Goal: Navigation & Orientation: Find specific page/section

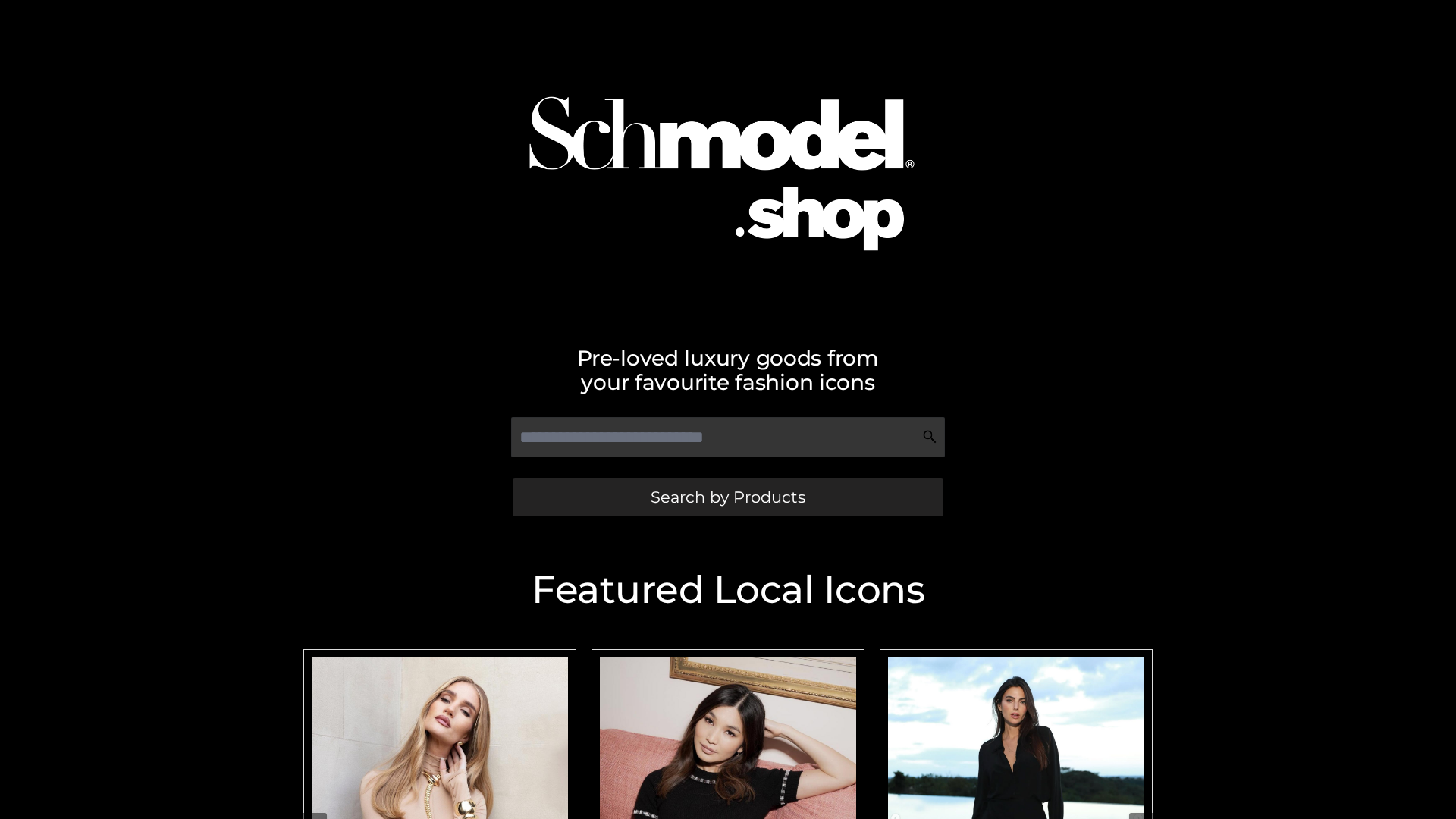
click at [727, 497] on span "Search by Products" at bounding box center [728, 497] width 155 height 16
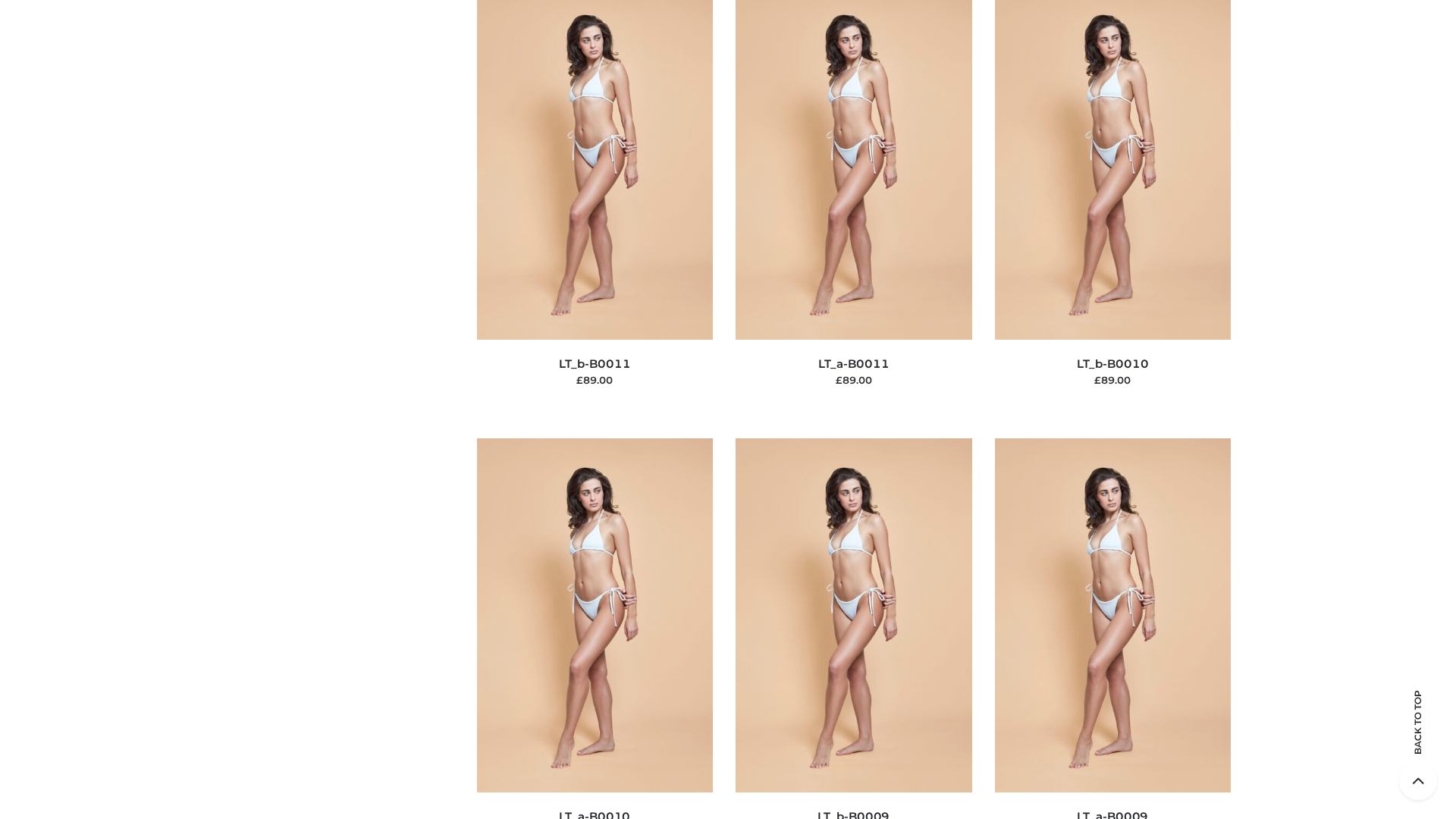
scroll to position [6811, 0]
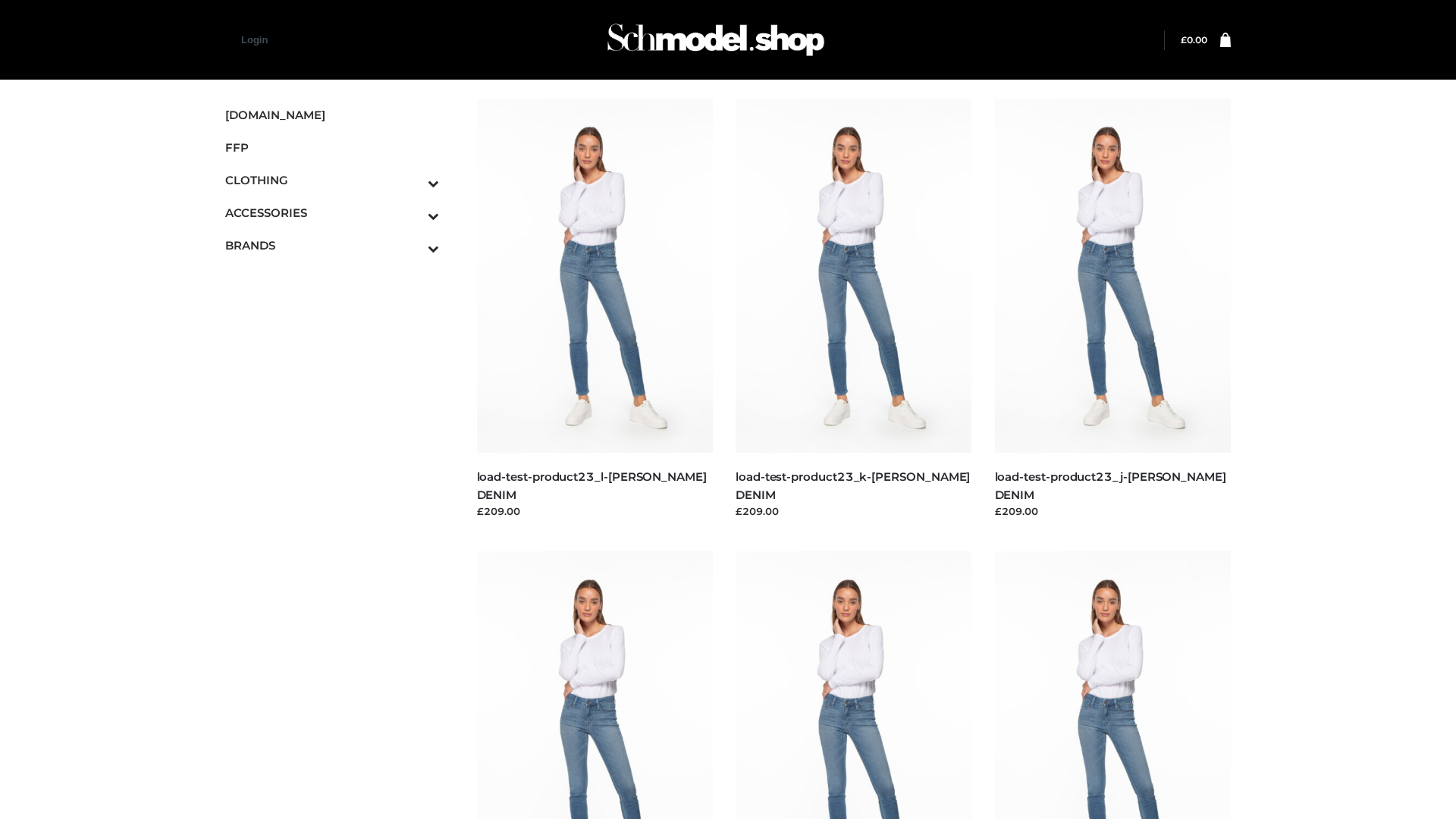
scroll to position [1330, 0]
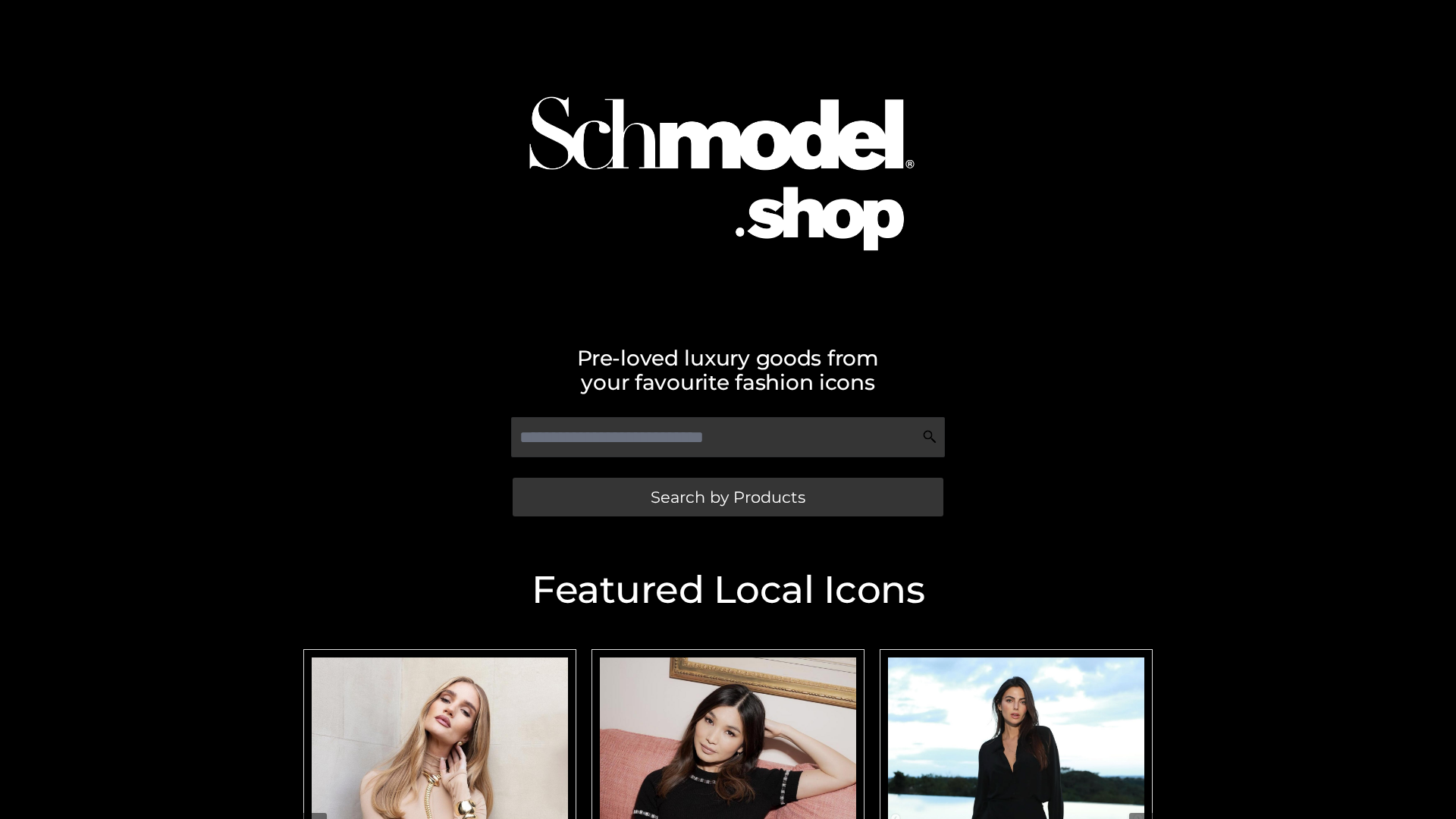
click at [727, 497] on span "Search by Products" at bounding box center [728, 497] width 155 height 16
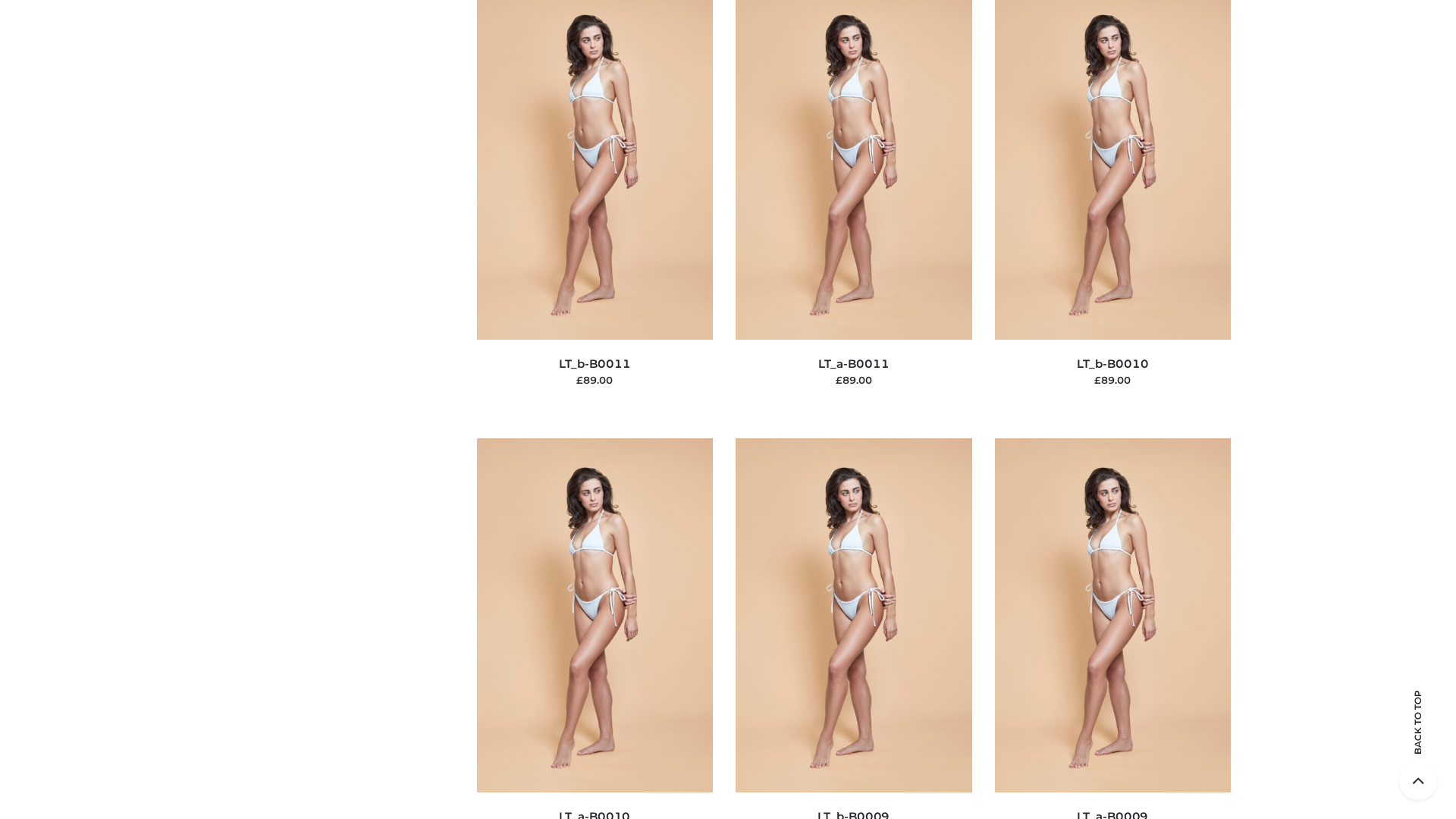
scroll to position [6811, 0]
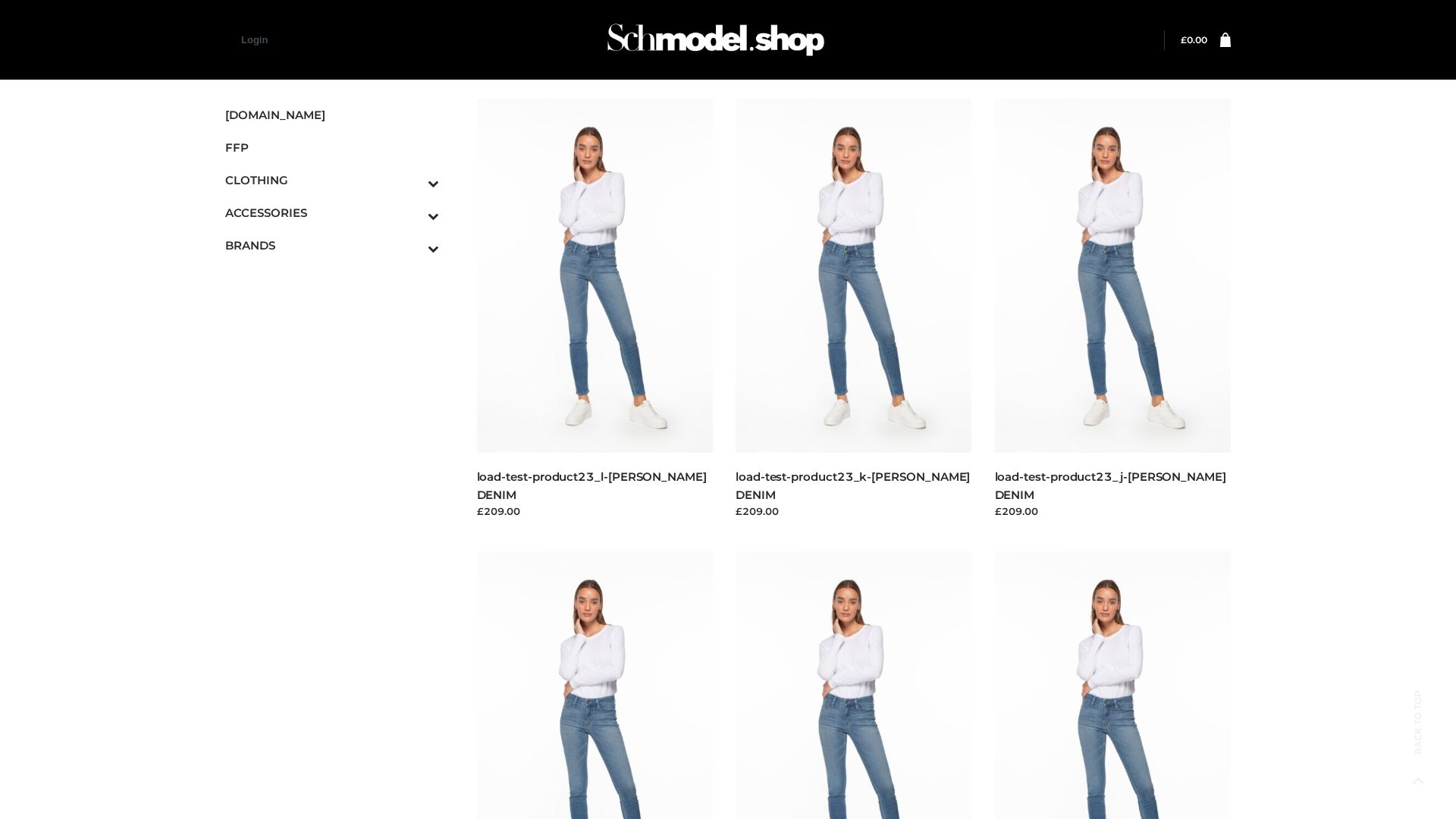
scroll to position [1330, 0]
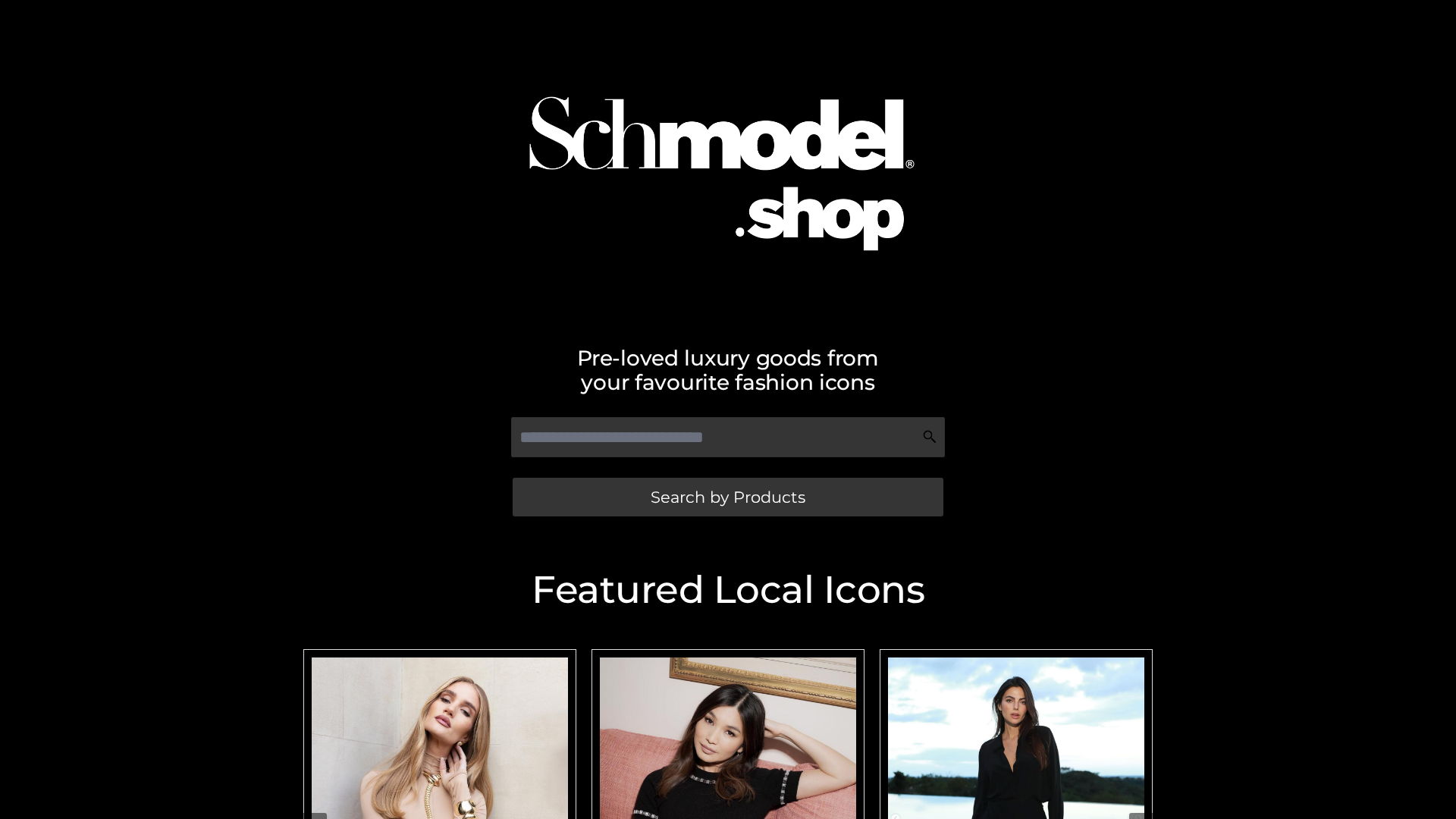
click at [727, 497] on span "Search by Products" at bounding box center [728, 497] width 155 height 16
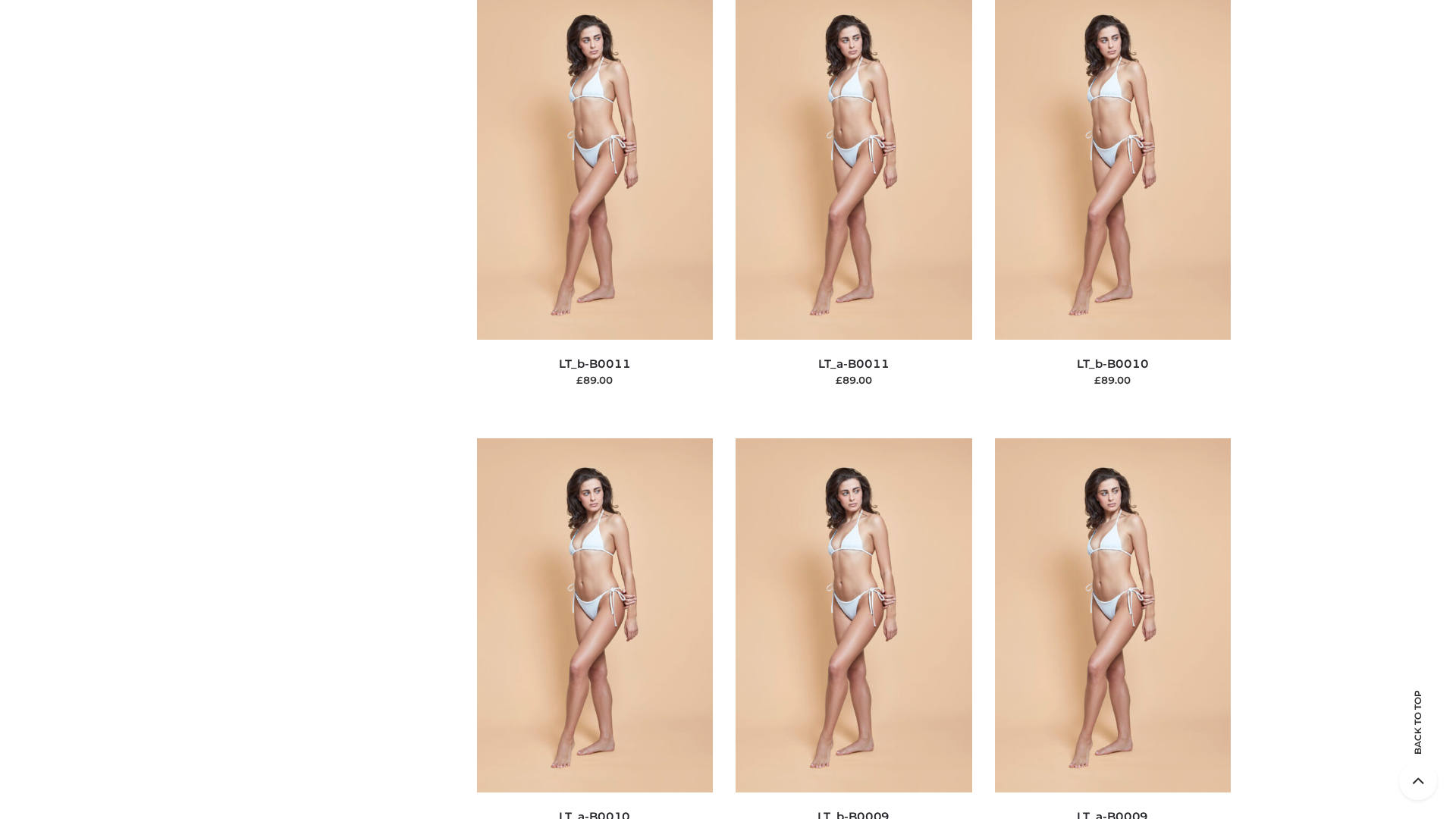
scroll to position [6811, 0]
